Goal: Go to known website: Go to known website

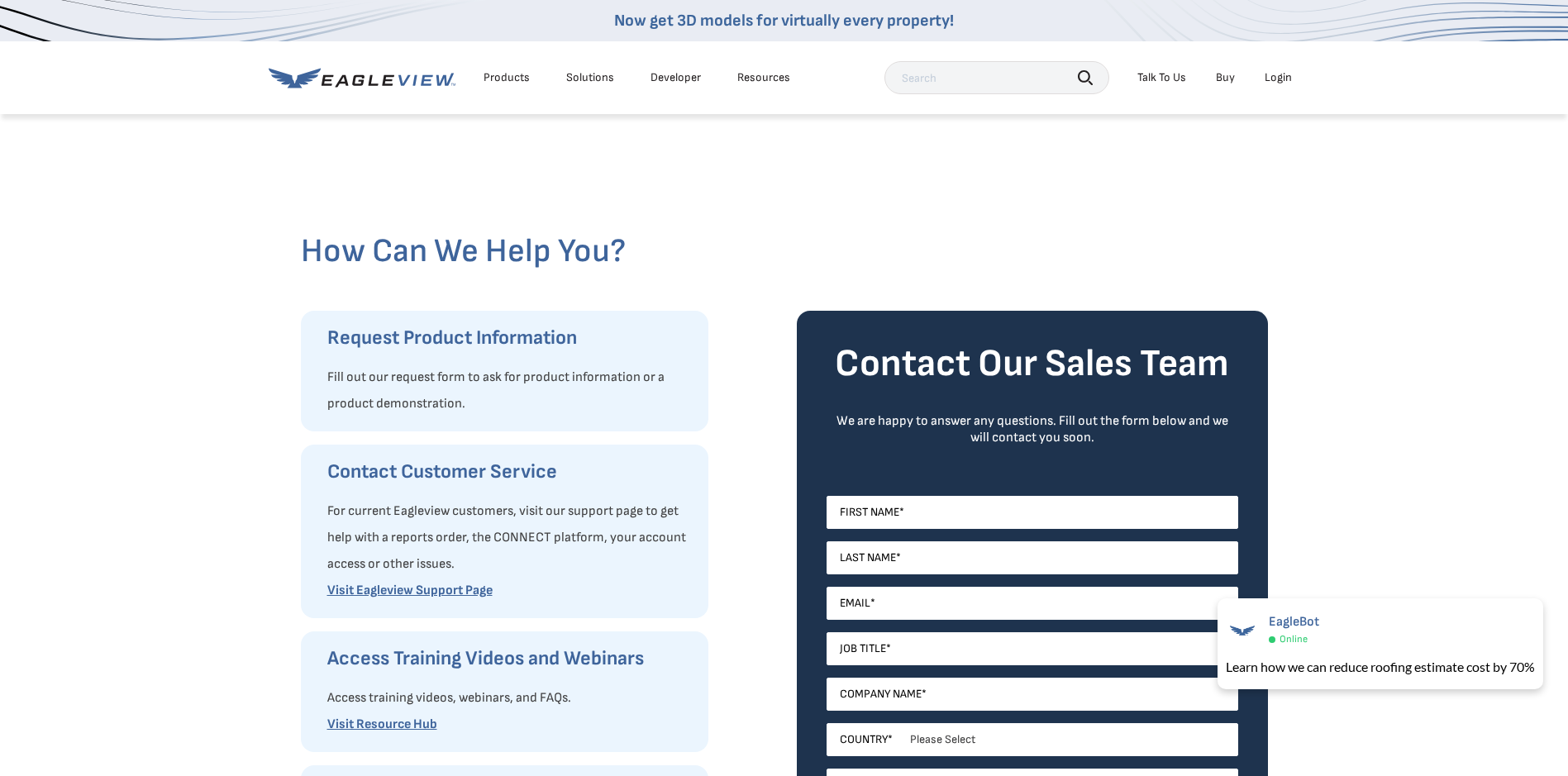
click at [1279, 73] on div "Login" at bounding box center [1278, 78] width 27 height 15
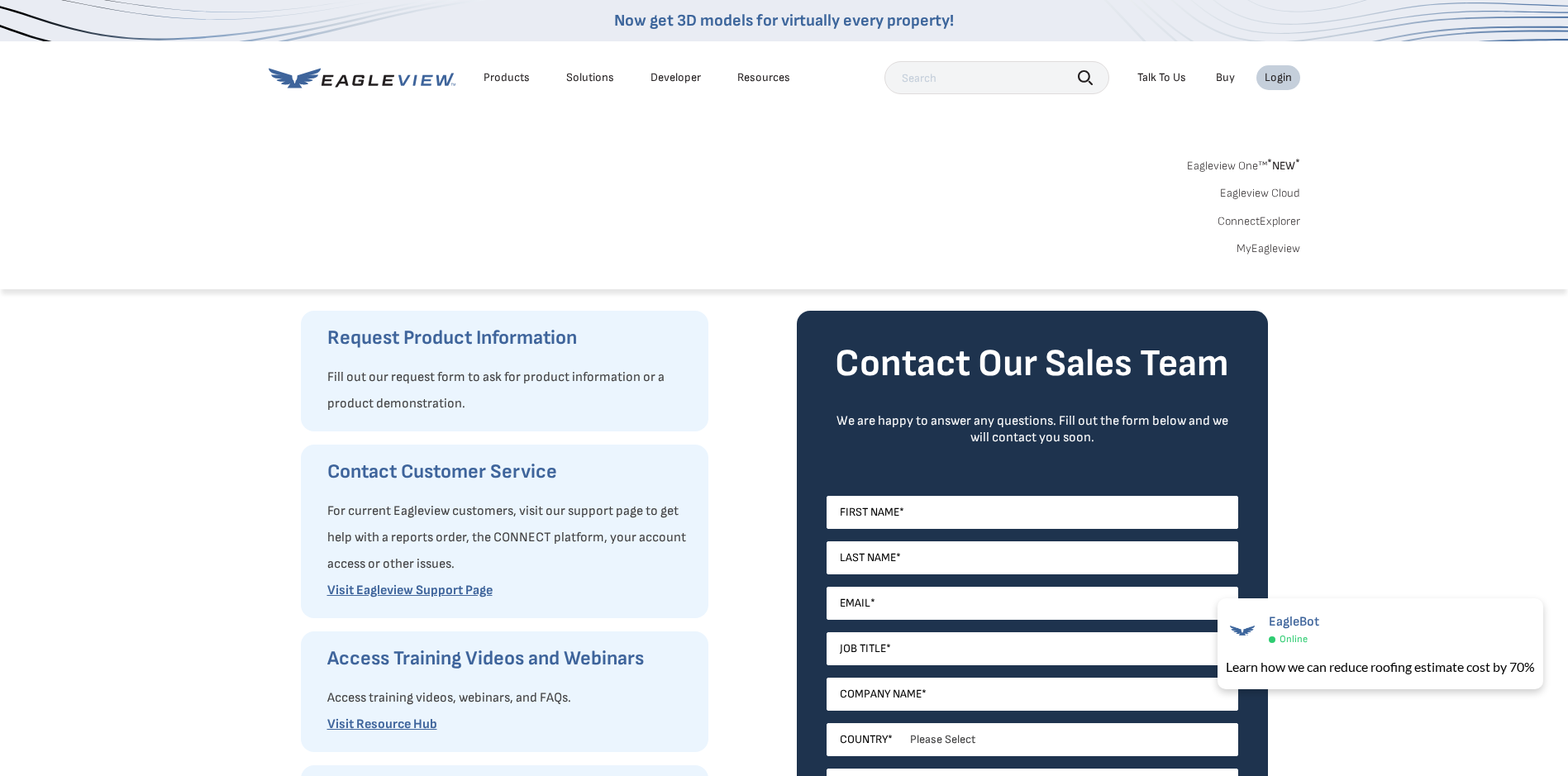
click at [1280, 78] on div "Login" at bounding box center [1278, 78] width 27 height 15
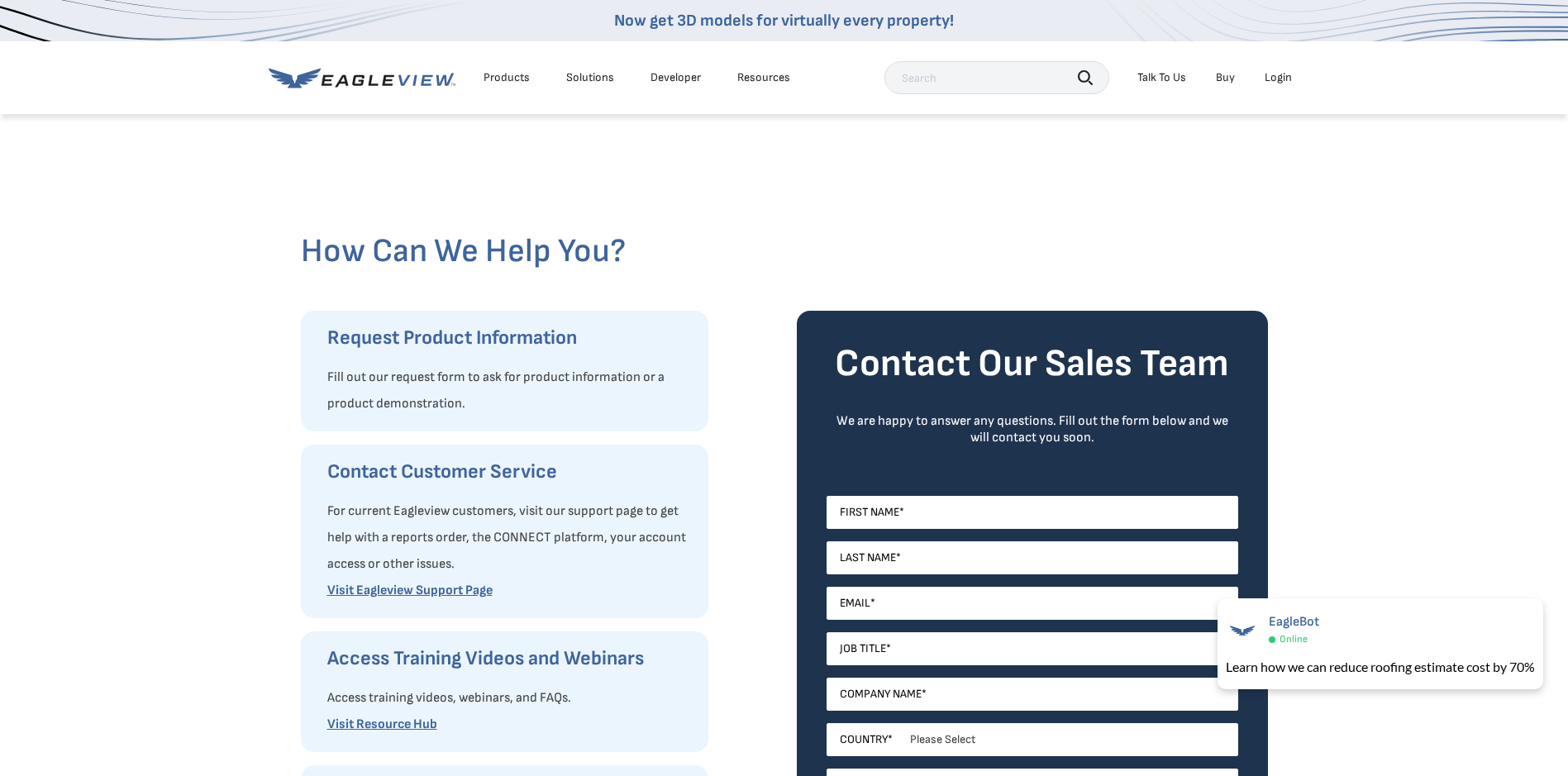
click at [1280, 78] on div "Login" at bounding box center [1278, 78] width 27 height 15
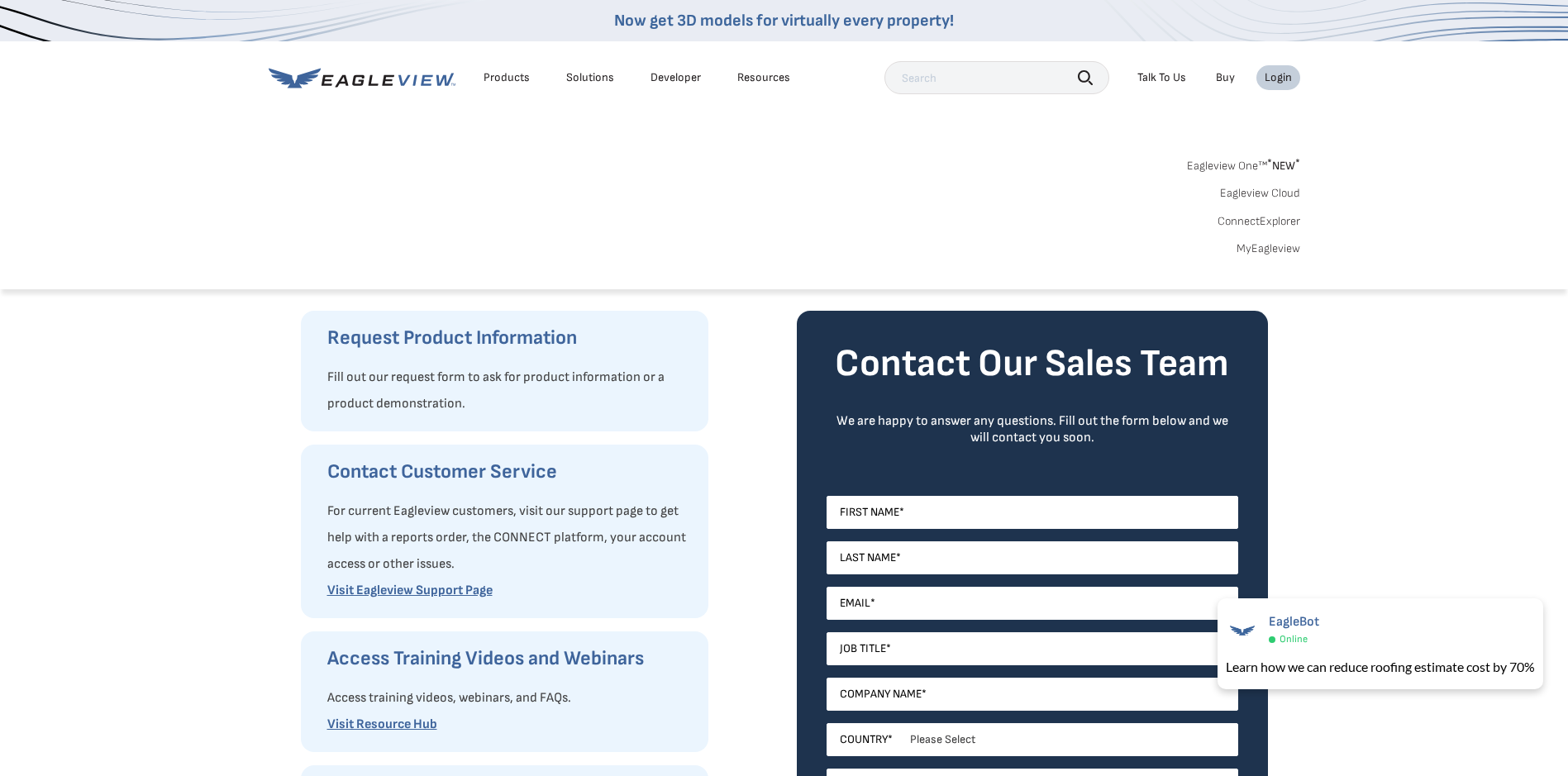
click at [1269, 251] on link "MyEagleview" at bounding box center [1268, 249] width 64 height 15
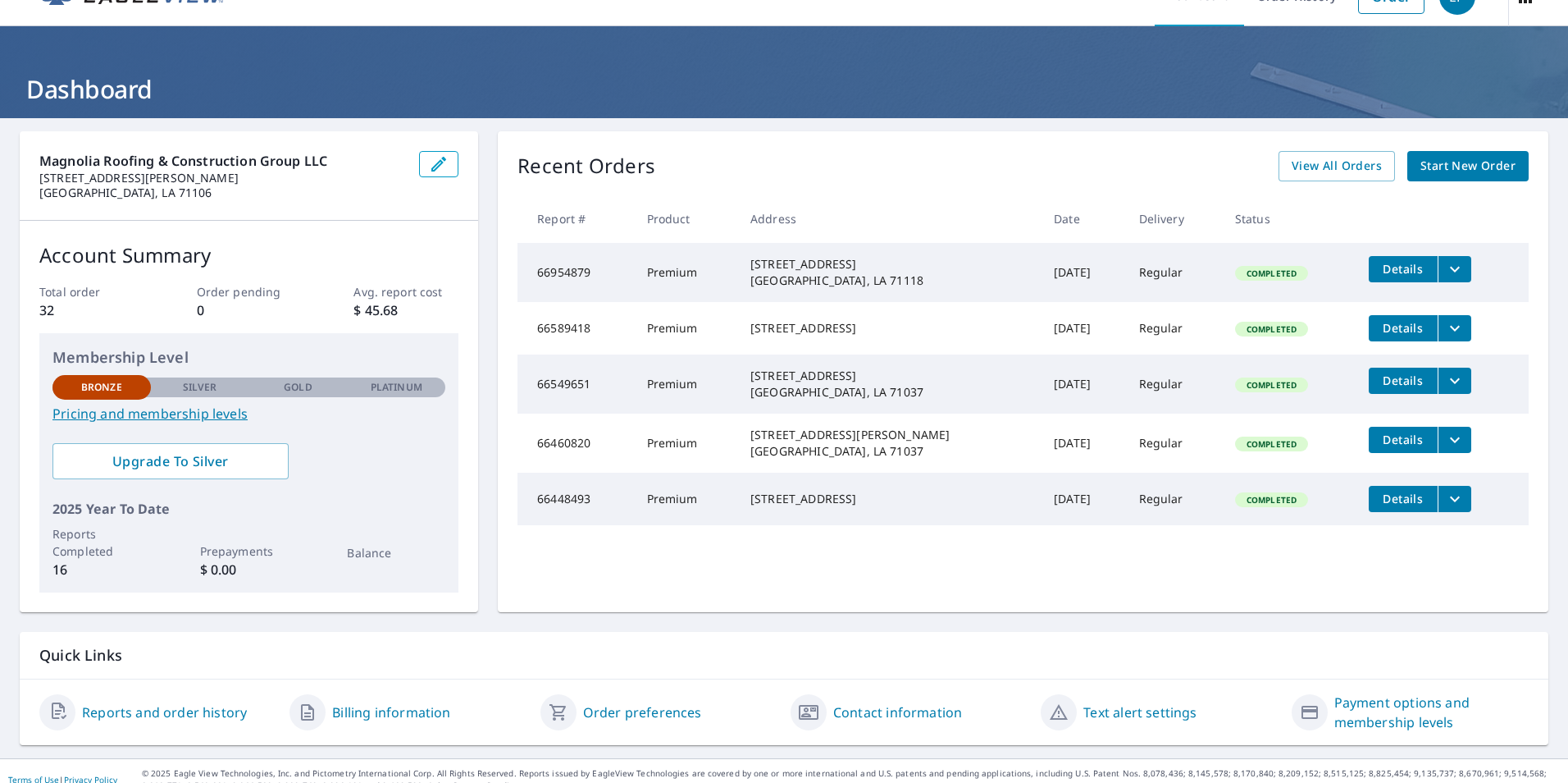
scroll to position [51, 0]
